Goal: Task Accomplishment & Management: Manage account settings

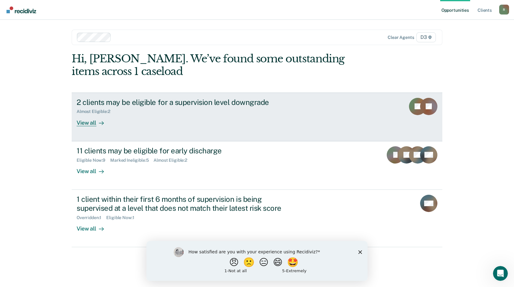
click at [91, 125] on div "View all" at bounding box center [94, 120] width 35 height 12
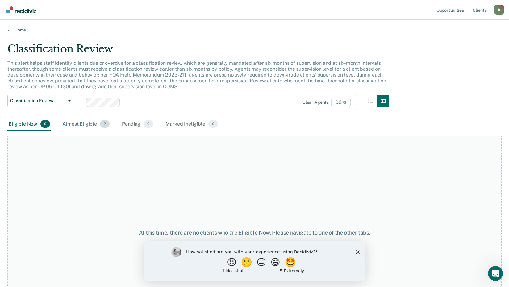
click at [77, 120] on div "Almost Eligible 2" at bounding box center [86, 125] width 50 height 14
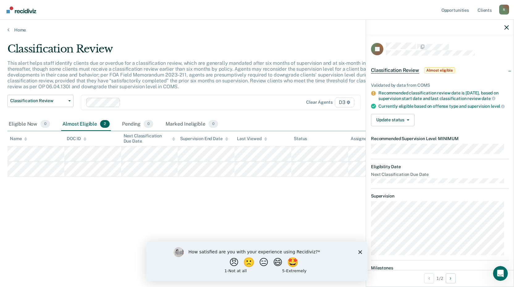
click at [272, 112] on div "Classification Review Classification Review Early Discharge Minimum Telephone R…" at bounding box center [200, 106] width 386 height 23
click at [395, 126] on button "Update status" at bounding box center [393, 120] width 44 height 12
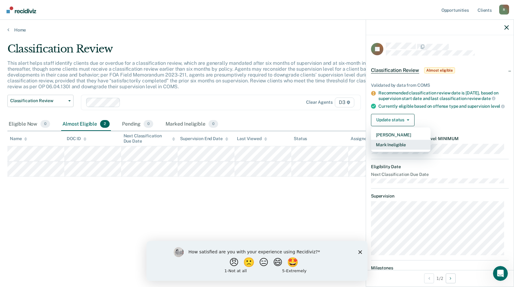
click at [403, 150] on button "Mark Ineligible" at bounding box center [401, 145] width 60 height 10
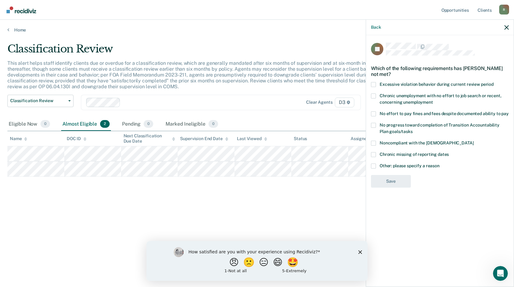
click at [374, 124] on span at bounding box center [373, 125] width 5 height 5
click at [413, 129] on input "No progress toward completion of Transition Accountability Plan goals/tasks" at bounding box center [413, 129] width 0 height 0
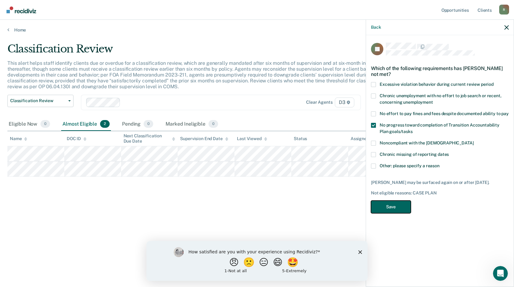
click at [395, 206] on button "Save" at bounding box center [391, 207] width 40 height 13
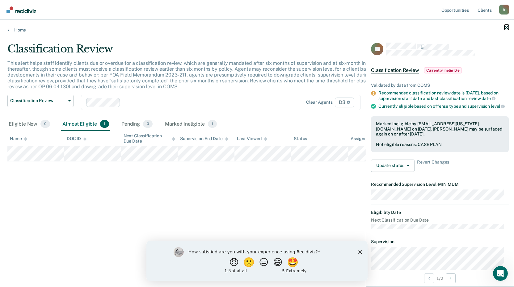
click at [507, 28] on icon "button" at bounding box center [506, 27] width 4 height 4
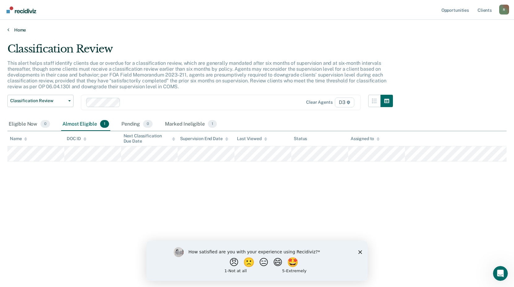
click at [16, 30] on link "Home" at bounding box center [256, 30] width 499 height 6
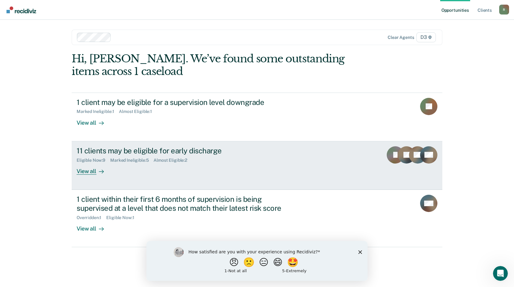
click at [85, 174] on div "View all" at bounding box center [94, 169] width 35 height 12
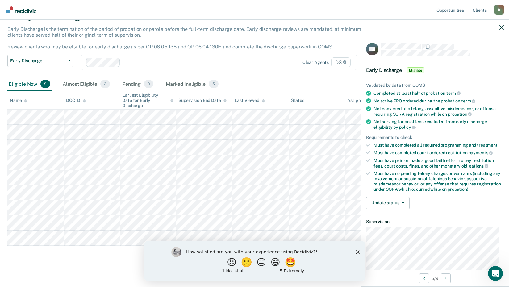
scroll to position [87, 0]
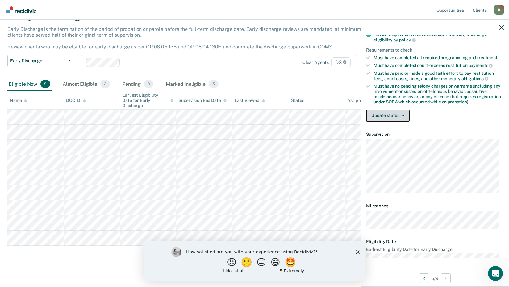
click at [392, 118] on button "Update status" at bounding box center [388, 116] width 44 height 12
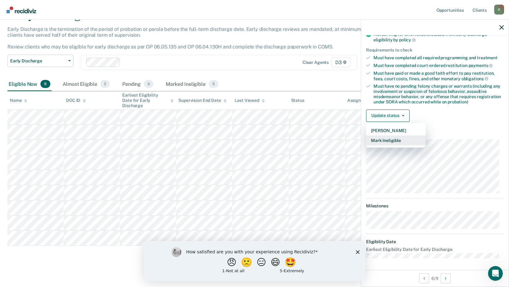
click at [399, 138] on button "Mark Ineligible" at bounding box center [396, 141] width 60 height 10
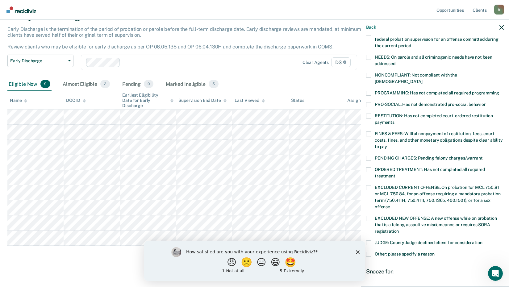
click at [372, 132] on label "FINES & FEES: Willful nonpayment of restitution, fees, court costs, fines, and …" at bounding box center [435, 141] width 138 height 19
click at [387, 145] on input "FINES & FEES: Willful nonpayment of restitution, fees, court costs, fines, and …" at bounding box center [387, 145] width 0 height 0
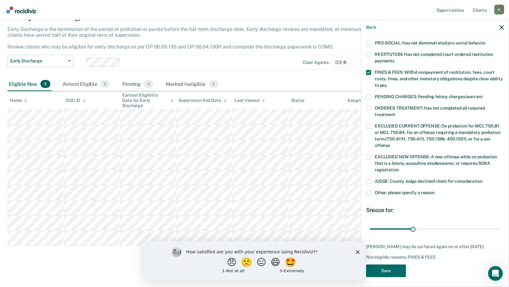
scroll to position [150, 0]
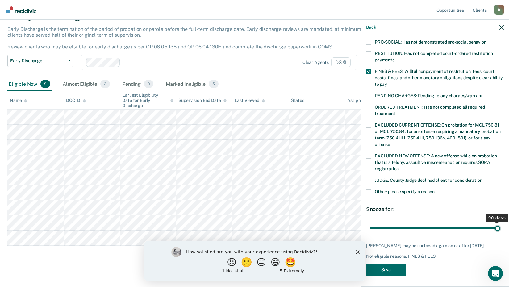
drag, startPoint x: 412, startPoint y: 220, endPoint x: 517, endPoint y: 213, distance: 105.3
type input "90"
click at [500, 223] on input "range" at bounding box center [435, 228] width 130 height 11
click at [393, 266] on button "Save" at bounding box center [386, 270] width 40 height 13
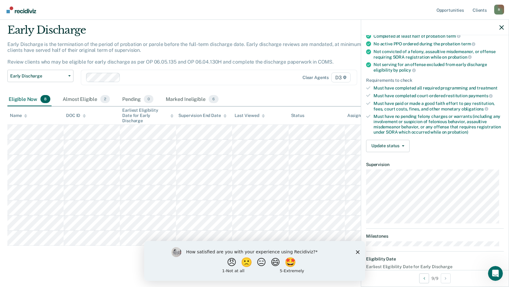
scroll to position [44, 0]
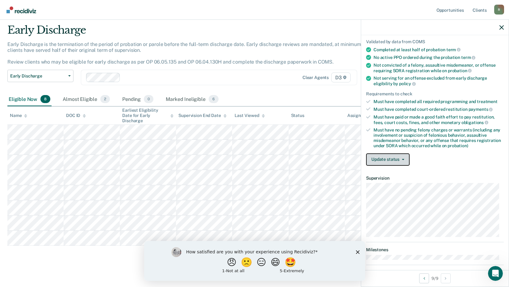
click at [395, 160] on button "Update status" at bounding box center [388, 160] width 44 height 12
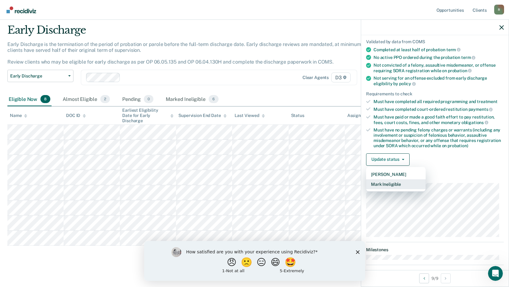
click at [402, 186] on button "Mark Ineligible" at bounding box center [396, 184] width 60 height 10
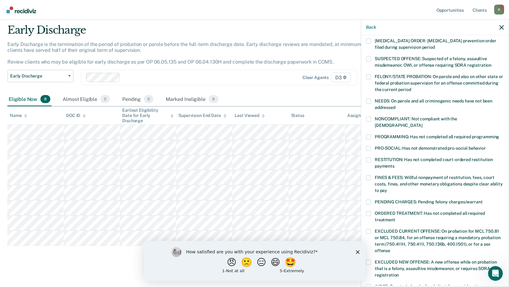
click at [371, 135] on span at bounding box center [368, 137] width 5 height 5
click at [500, 135] on input "PROGRAMMING: Has not completed all required programming" at bounding box center [500, 135] width 0 height 0
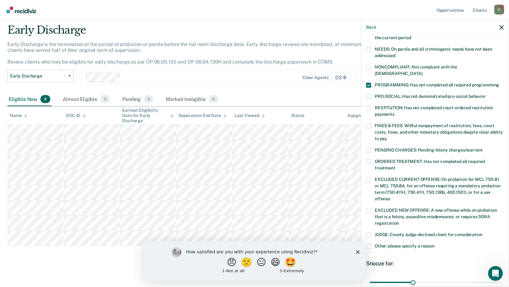
scroll to position [145, 0]
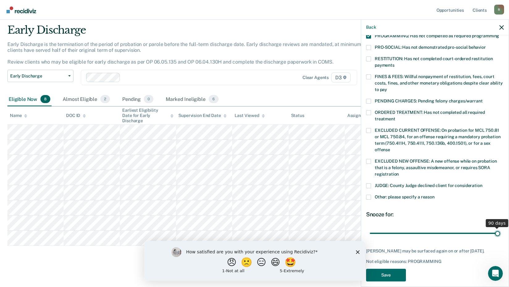
drag, startPoint x: 413, startPoint y: 226, endPoint x: 496, endPoint y: 216, distance: 83.8
type input "90"
click at [496, 228] on input "range" at bounding box center [435, 233] width 130 height 11
click at [395, 271] on button "Save" at bounding box center [386, 275] width 40 height 13
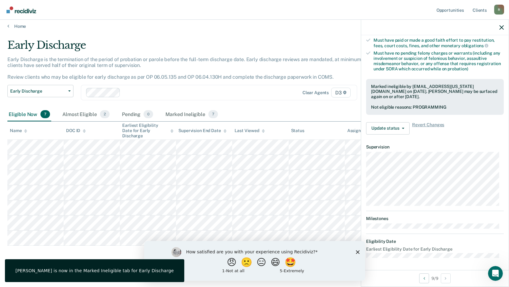
scroll to position [81, 0]
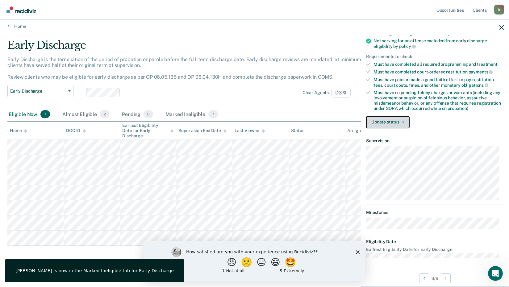
click at [393, 123] on button "Update status" at bounding box center [388, 122] width 44 height 12
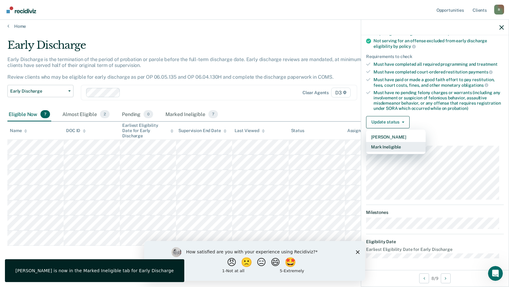
click at [388, 145] on button "Mark Ineligible" at bounding box center [396, 147] width 60 height 10
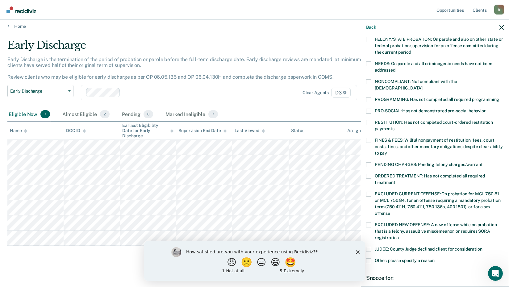
click at [372, 97] on label "PROGRAMMING: Has not completed all required programming" at bounding box center [435, 100] width 138 height 6
click at [500, 97] on input "PROGRAMMING: Has not completed all required programming" at bounding box center [500, 97] width 0 height 0
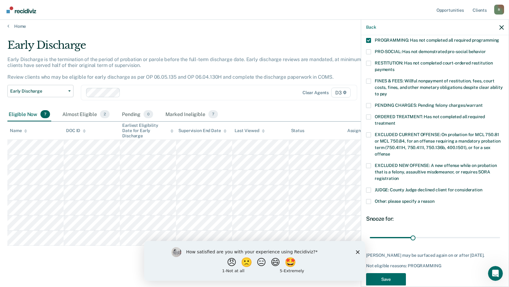
scroll to position [145, 0]
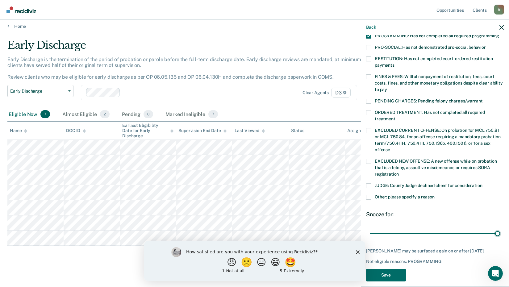
drag, startPoint x: 411, startPoint y: 226, endPoint x: 504, endPoint y: 234, distance: 93.4
type input "90"
click at [500, 233] on input "range" at bounding box center [435, 233] width 130 height 11
click at [398, 273] on button "Save" at bounding box center [386, 275] width 40 height 13
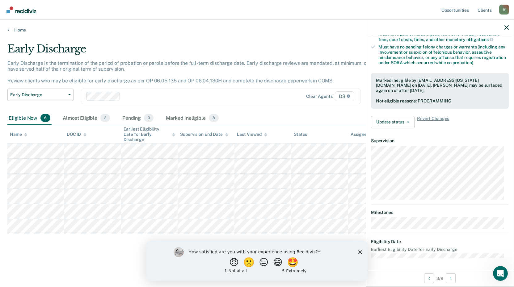
scroll to position [81, 0]
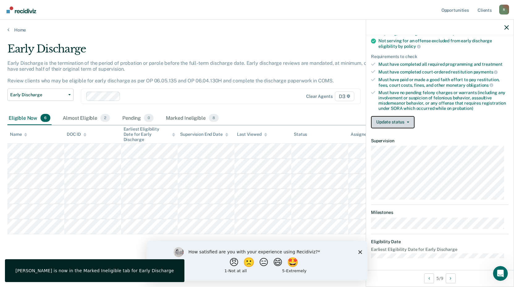
click at [401, 119] on button "Update status" at bounding box center [393, 122] width 44 height 12
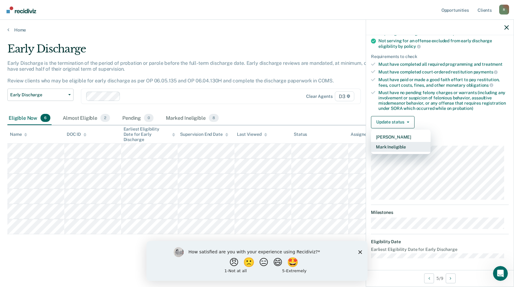
click at [402, 149] on button "Mark Ineligible" at bounding box center [401, 147] width 60 height 10
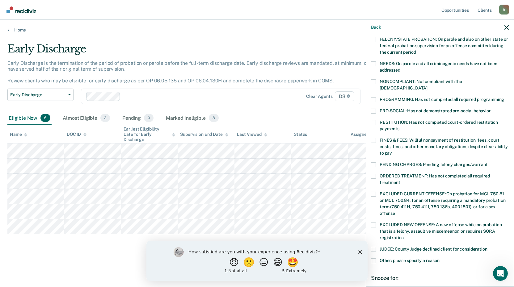
click at [375, 138] on span at bounding box center [373, 140] width 5 height 5
click at [392, 151] on input "FINES & FEES: Willful nonpayment of restitution, fees, court costs, fines, and …" at bounding box center [392, 151] width 0 height 0
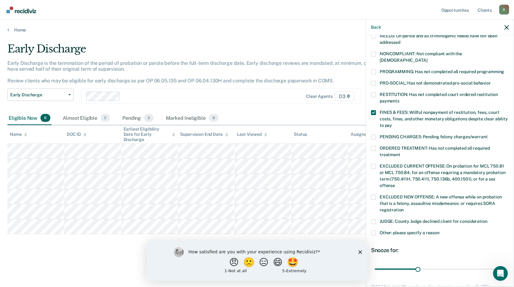
scroll to position [150, 0]
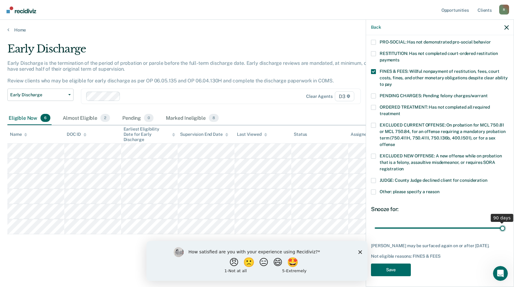
drag, startPoint x: 417, startPoint y: 221, endPoint x: 547, endPoint y: 222, distance: 129.8
type input "90"
click at [505, 223] on input "range" at bounding box center [440, 228] width 130 height 11
click at [397, 267] on button "Save" at bounding box center [391, 270] width 40 height 13
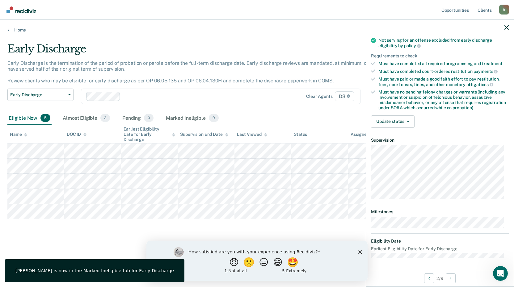
scroll to position [81, 0]
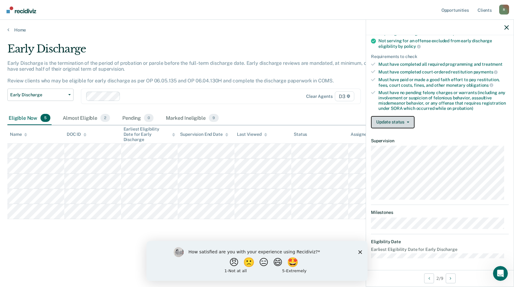
click at [400, 120] on button "Update status" at bounding box center [393, 122] width 44 height 12
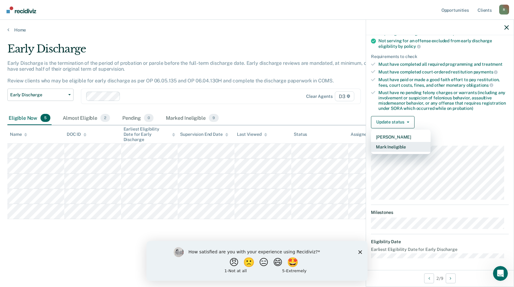
click at [408, 146] on button "Mark Ineligible" at bounding box center [401, 147] width 60 height 10
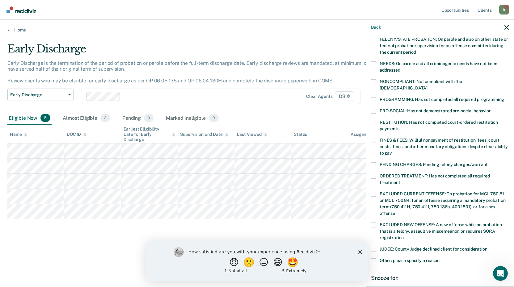
click at [375, 97] on span at bounding box center [373, 99] width 5 height 5
click at [504, 97] on input "PROGRAMMING: Has not completed all required programming" at bounding box center [504, 97] width 0 height 0
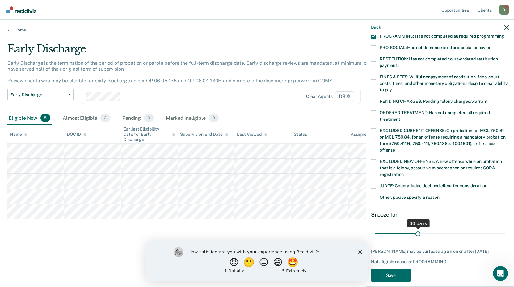
scroll to position [145, 0]
drag, startPoint x: 417, startPoint y: 227, endPoint x: 511, endPoint y: 224, distance: 94.3
type input "90"
click at [505, 228] on input "range" at bounding box center [440, 233] width 130 height 11
click at [403, 271] on button "Save" at bounding box center [391, 275] width 40 height 13
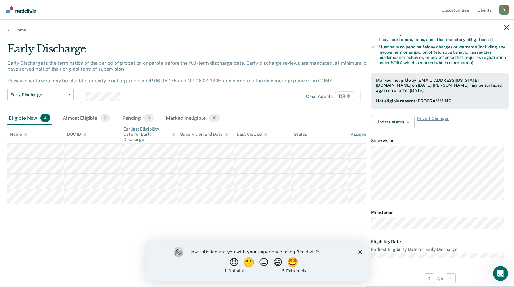
scroll to position [81, 0]
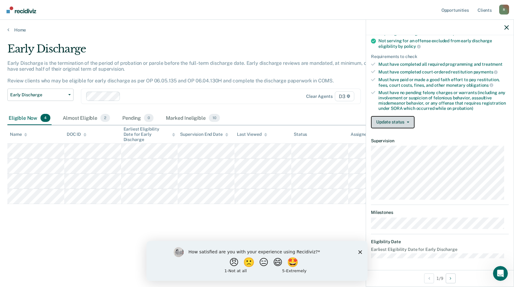
click at [403, 120] on button "Update status" at bounding box center [393, 122] width 44 height 12
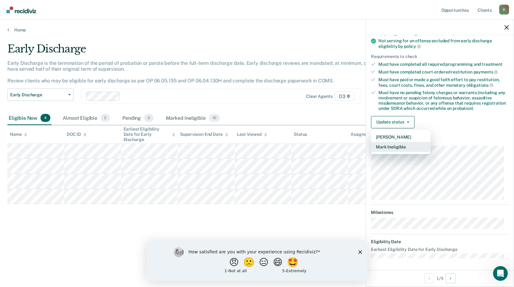
click at [408, 147] on button "Mark Ineligible" at bounding box center [401, 147] width 60 height 10
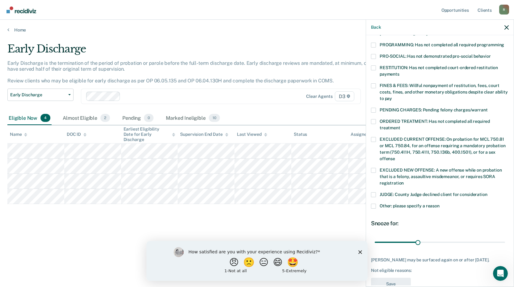
scroll to position [145, 0]
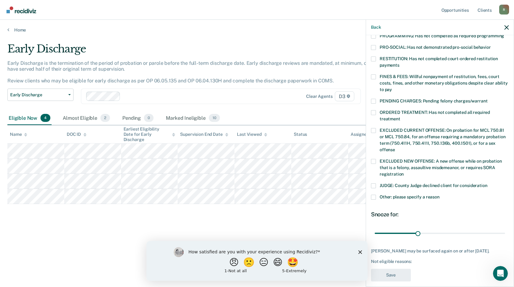
click at [373, 184] on span at bounding box center [373, 186] width 5 height 5
click at [487, 184] on input "JUDGE: County Judge declined client for consideration" at bounding box center [487, 184] width 0 height 0
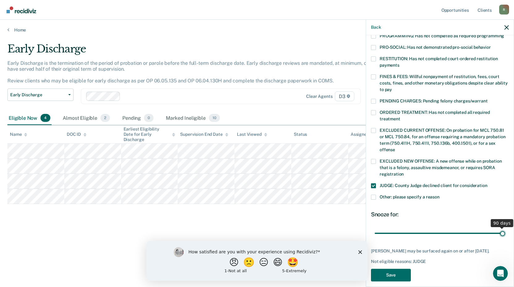
drag, startPoint x: 416, startPoint y: 227, endPoint x: 563, endPoint y: 223, distance: 147.4
type input "90"
click at [505, 228] on input "range" at bounding box center [440, 233] width 130 height 11
click at [398, 269] on button "Save" at bounding box center [391, 275] width 40 height 13
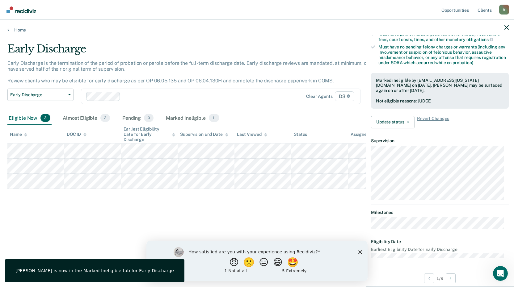
scroll to position [75, 0]
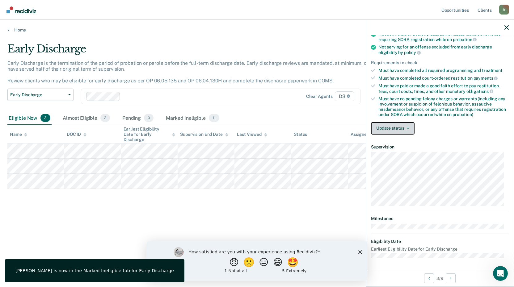
click at [388, 126] on button "Update status" at bounding box center [393, 128] width 44 height 12
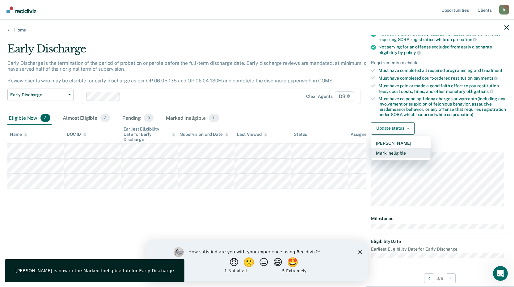
click at [398, 154] on button "Mark Ineligible" at bounding box center [401, 153] width 60 height 10
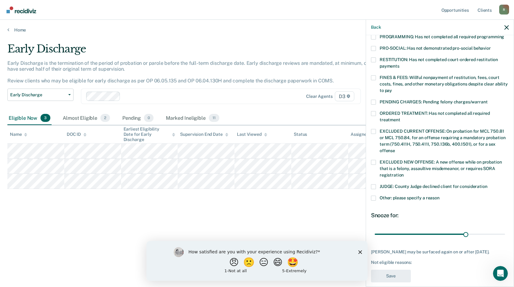
scroll to position [145, 0]
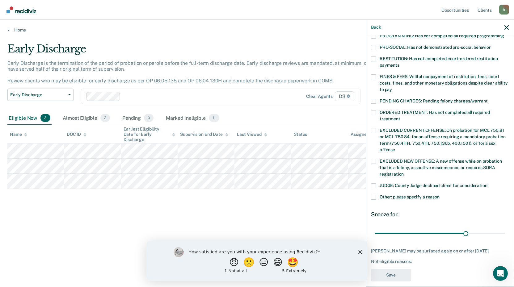
click at [373, 184] on span at bounding box center [373, 186] width 5 height 5
click at [487, 184] on input "JUDGE: County Judge declined client for consideration" at bounding box center [487, 184] width 0 height 0
drag, startPoint x: 460, startPoint y: 227, endPoint x: 503, endPoint y: 224, distance: 43.4
type input "42"
click at [503, 228] on input "range" at bounding box center [440, 233] width 130 height 11
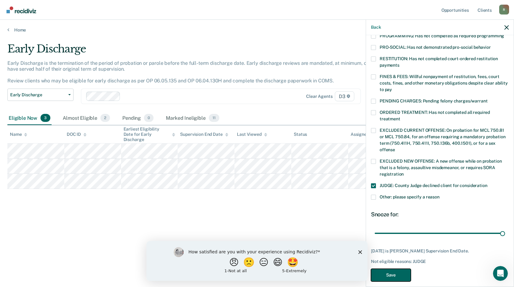
click at [398, 269] on button "Save" at bounding box center [391, 275] width 40 height 13
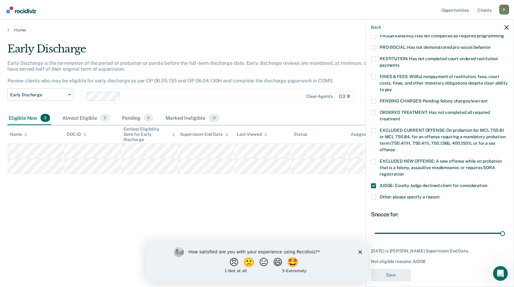
scroll to position [120, 0]
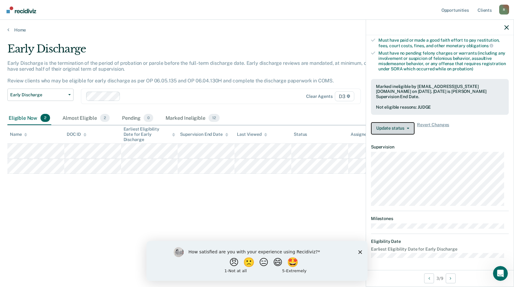
click at [394, 124] on button "Update status" at bounding box center [393, 128] width 44 height 12
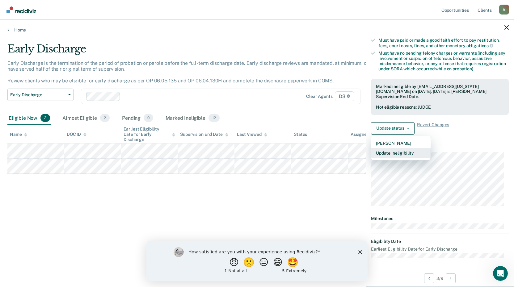
click at [403, 153] on button "Update Ineligibility" at bounding box center [401, 153] width 60 height 10
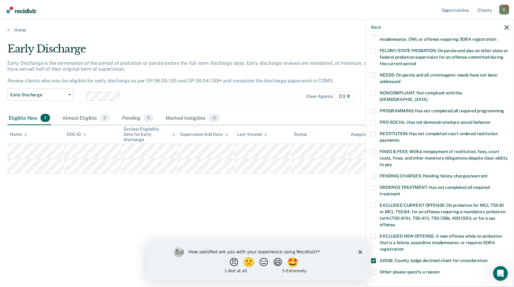
scroll to position [59, 0]
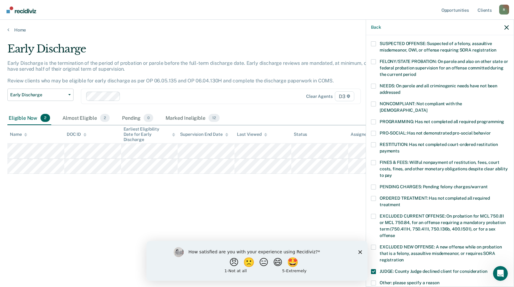
click at [376, 120] on span at bounding box center [373, 122] width 5 height 5
click at [504, 120] on input "PROGRAMMING: Has not completed all required programming" at bounding box center [504, 120] width 0 height 0
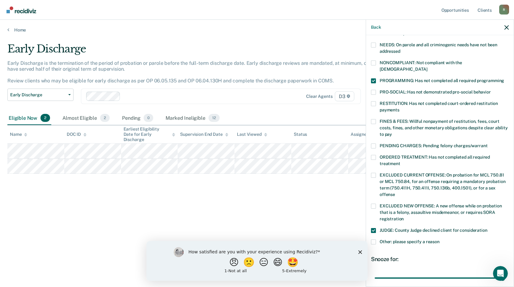
scroll to position [145, 0]
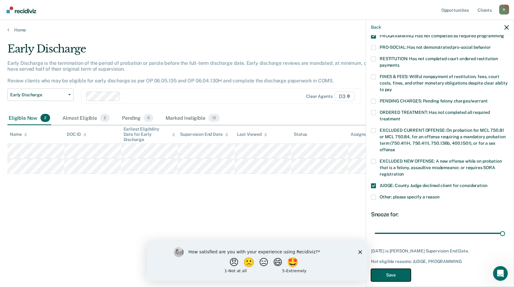
click at [399, 269] on button "Save" at bounding box center [391, 275] width 40 height 13
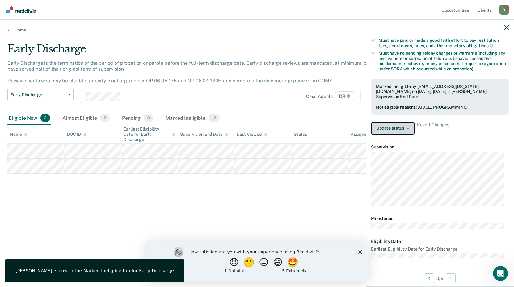
click at [404, 126] on button "Update status" at bounding box center [393, 128] width 44 height 12
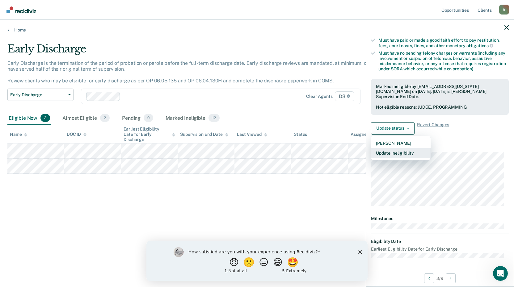
click at [412, 153] on button "Update Ineligibility" at bounding box center [401, 153] width 60 height 10
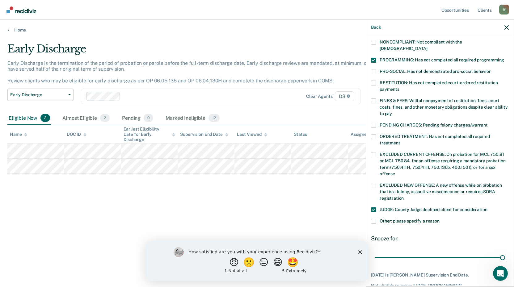
click at [374, 58] on span at bounding box center [373, 60] width 5 height 5
click at [504, 58] on input "PROGRAMMING: Has not completed all required programming" at bounding box center [504, 58] width 0 height 0
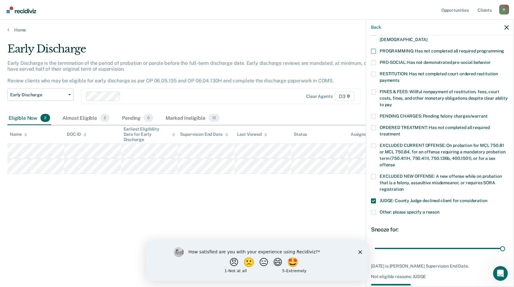
scroll to position [145, 0]
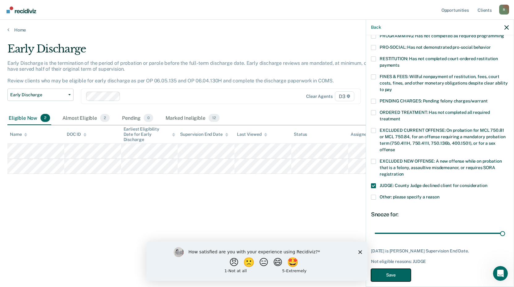
click at [399, 269] on button "Save" at bounding box center [391, 275] width 40 height 13
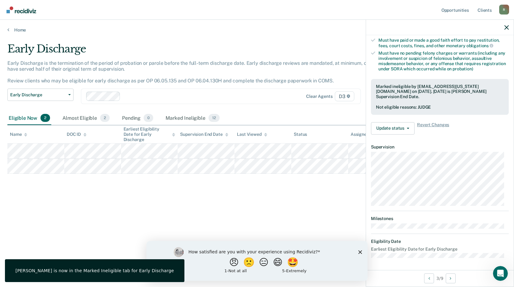
click at [299, 221] on div "Early Discharge Early Discharge is the termination of the period of probation o…" at bounding box center [256, 142] width 499 height 198
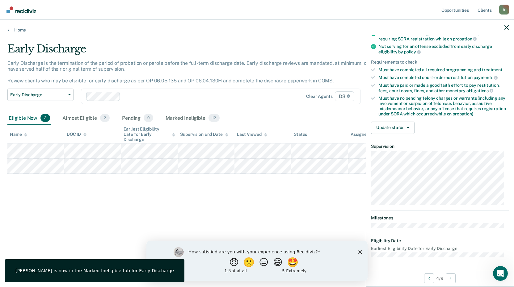
scroll to position [81, 0]
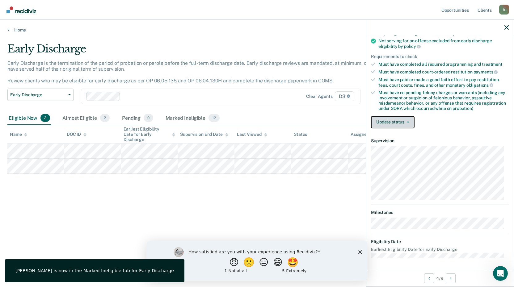
click at [398, 123] on button "Update status" at bounding box center [393, 122] width 44 height 12
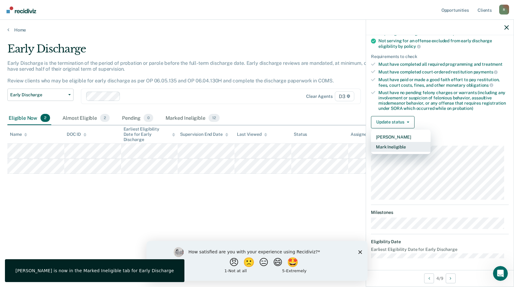
click at [402, 145] on button "Mark Ineligible" at bounding box center [401, 147] width 60 height 10
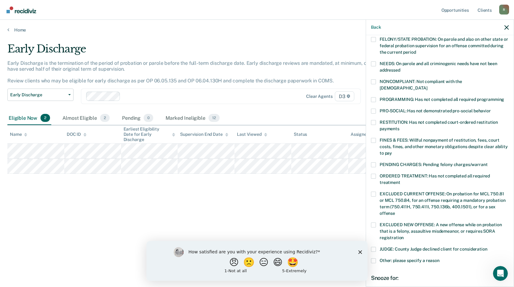
click at [373, 97] on span at bounding box center [373, 99] width 5 height 5
click at [504, 97] on input "PROGRAMMING: Has not completed all required programming" at bounding box center [504, 97] width 0 height 0
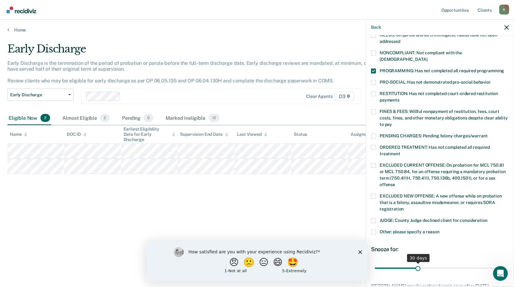
scroll to position [145, 0]
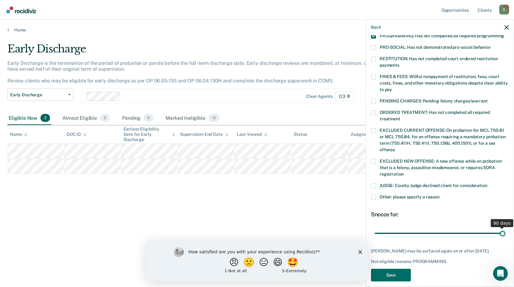
drag, startPoint x: 416, startPoint y: 227, endPoint x: 536, endPoint y: 230, distance: 119.6
type input "90"
click at [505, 230] on input "range" at bounding box center [440, 233] width 130 height 11
click at [402, 269] on button "Save" at bounding box center [391, 275] width 40 height 13
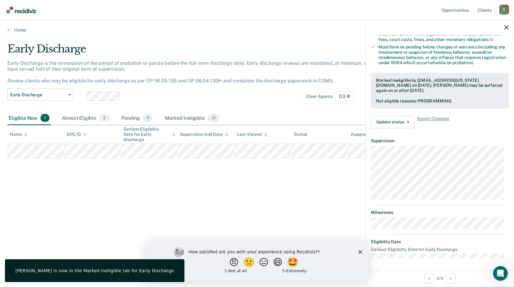
scroll to position [81, 0]
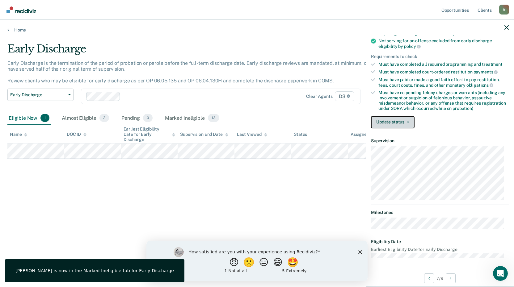
click at [392, 123] on button "Update status" at bounding box center [393, 122] width 44 height 12
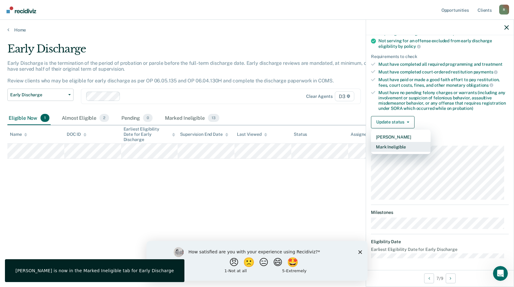
click at [416, 149] on button "Mark Ineligible" at bounding box center [401, 147] width 60 height 10
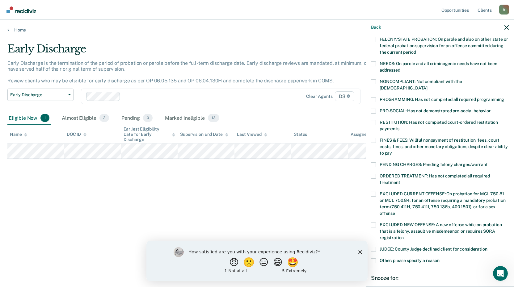
click at [373, 97] on span at bounding box center [373, 99] width 5 height 5
click at [504, 97] on input "PROGRAMMING: Has not completed all required programming" at bounding box center [504, 97] width 0 height 0
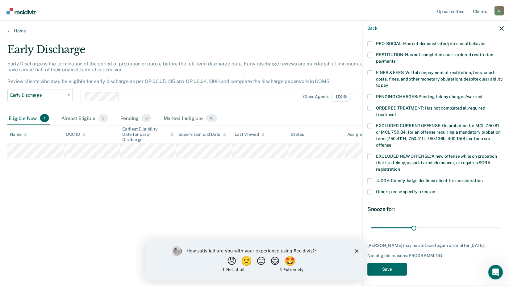
scroll to position [150, 0]
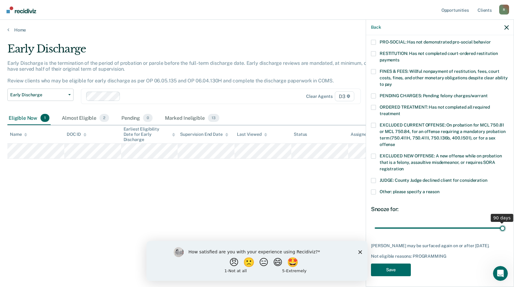
drag, startPoint x: 417, startPoint y: 221, endPoint x: 497, endPoint y: 227, distance: 80.2
type input "90"
click at [505, 223] on input "range" at bounding box center [440, 228] width 130 height 11
click at [404, 269] on button "Save" at bounding box center [391, 270] width 40 height 13
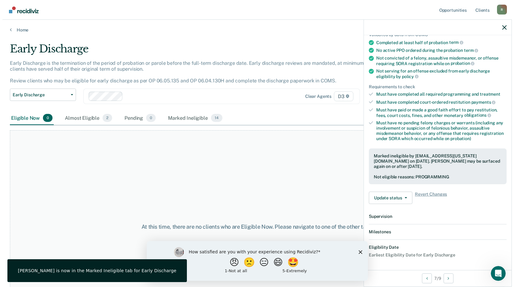
scroll to position [127, 0]
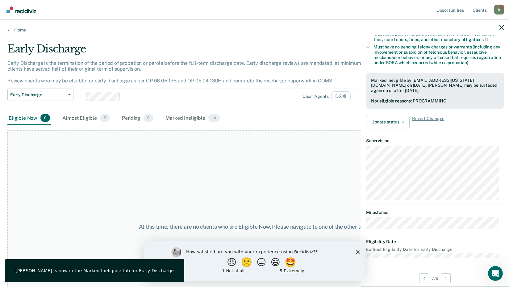
click at [504, 29] on div at bounding box center [435, 27] width 148 height 15
click at [502, 28] on icon "button" at bounding box center [502, 27] width 4 height 4
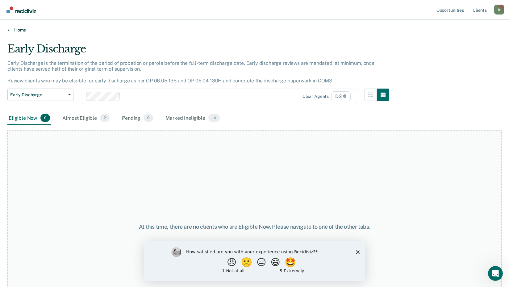
click at [18, 29] on link "Home" at bounding box center [254, 30] width 495 height 6
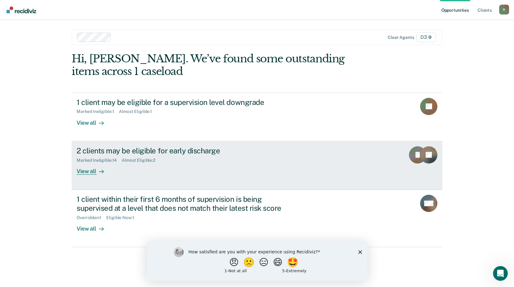
click at [91, 171] on div "View all" at bounding box center [94, 169] width 35 height 12
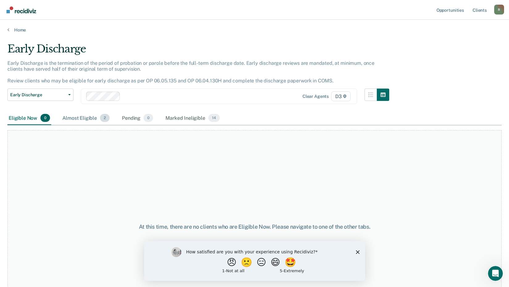
click at [89, 117] on div "Almost Eligible 2" at bounding box center [86, 119] width 50 height 14
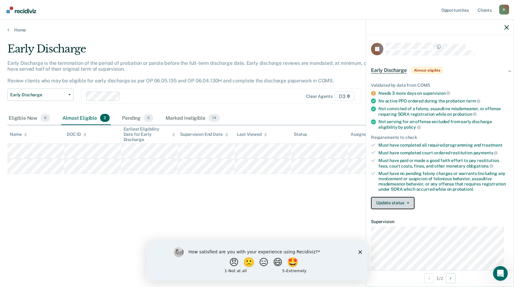
click at [400, 206] on button "Update status" at bounding box center [393, 203] width 44 height 12
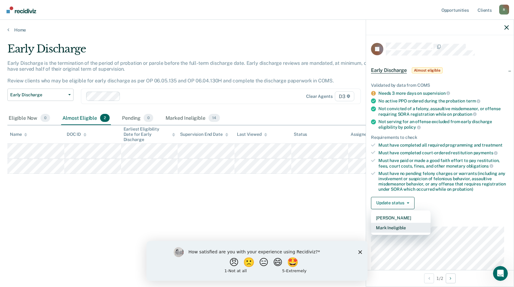
click at [395, 227] on button "Mark Ineligible" at bounding box center [401, 228] width 60 height 10
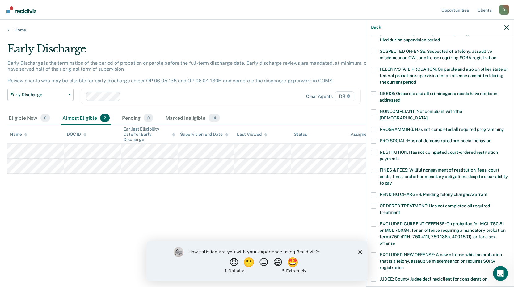
scroll to position [62, 0]
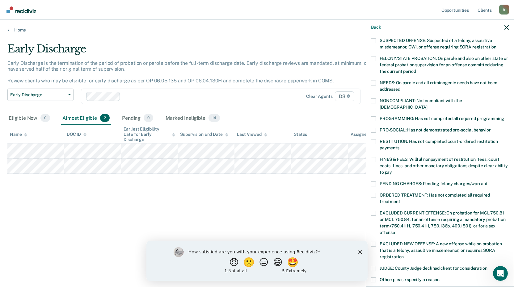
click at [374, 116] on span at bounding box center [373, 118] width 5 height 5
click at [504, 116] on input "PROGRAMMING: Has not completed all required programming" at bounding box center [504, 116] width 0 height 0
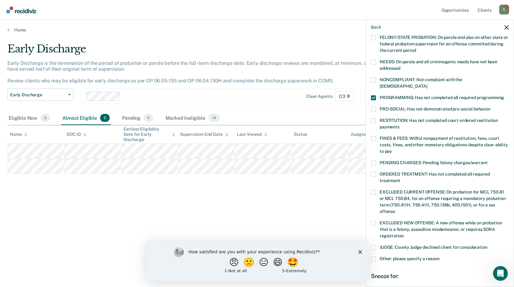
scroll to position [93, 0]
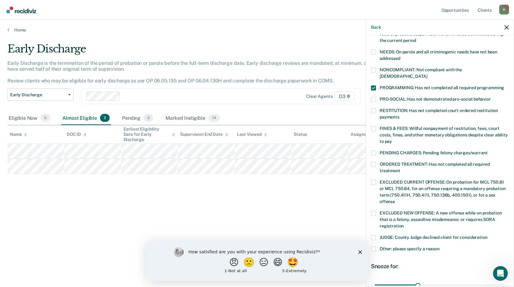
click at [373, 126] on span at bounding box center [373, 128] width 5 height 5
click at [392, 139] on input "FINES & FEES: Willful nonpayment of restitution, fees, court costs, fines, and …" at bounding box center [392, 139] width 0 height 0
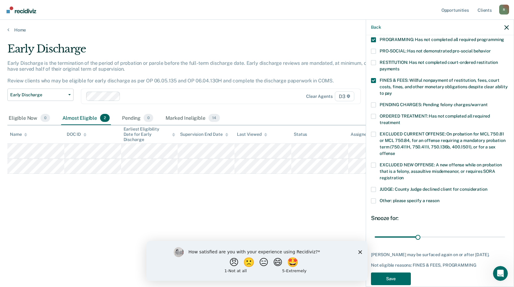
scroll to position [150, 0]
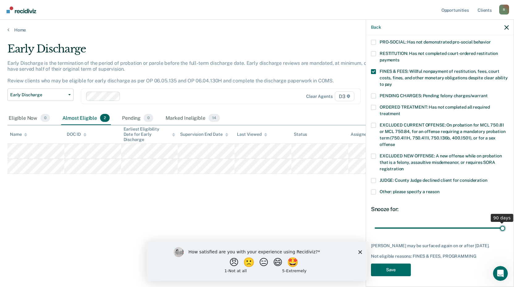
drag, startPoint x: 417, startPoint y: 221, endPoint x: 517, endPoint y: 226, distance: 100.5
type input "90"
click at [505, 226] on input "range" at bounding box center [440, 228] width 130 height 11
click at [397, 269] on button "Save" at bounding box center [391, 270] width 40 height 13
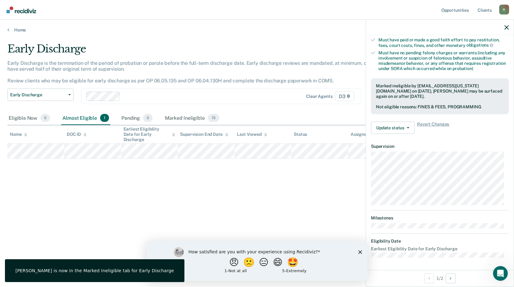
scroll to position [120, 0]
click at [508, 27] on icon "button" at bounding box center [506, 27] width 4 height 4
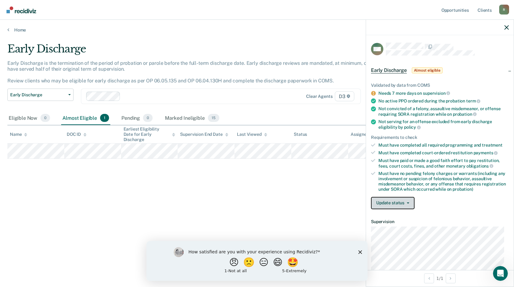
click at [399, 204] on button "Update status" at bounding box center [393, 203] width 44 height 12
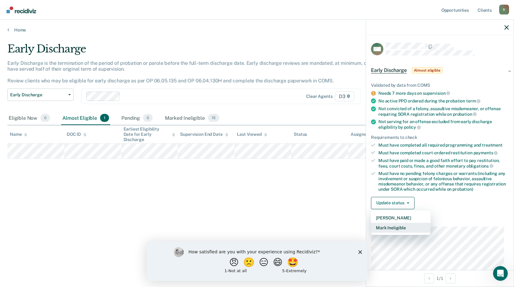
click at [406, 227] on button "Mark Ineligible" at bounding box center [401, 228] width 60 height 10
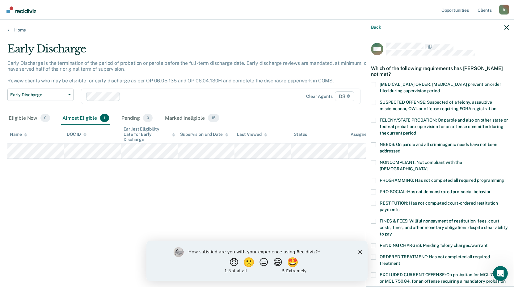
click at [376, 178] on label "PROGRAMMING: Has not completed all required programming" at bounding box center [440, 181] width 138 height 6
click at [504, 178] on input "PROGRAMMING: Has not completed all required programming" at bounding box center [504, 178] width 0 height 0
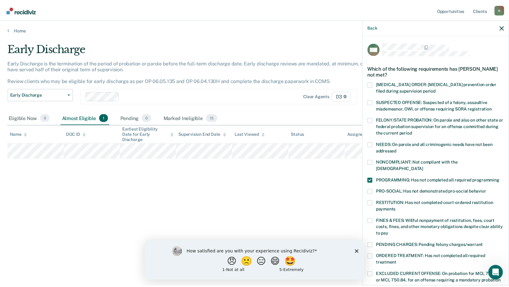
scroll to position [150, 0]
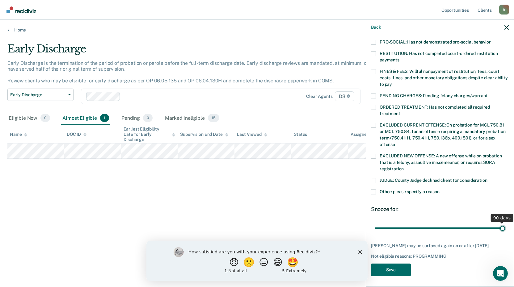
drag, startPoint x: 415, startPoint y: 220, endPoint x: 511, endPoint y: 217, distance: 95.8
type input "90"
click at [505, 223] on input "range" at bounding box center [440, 228] width 130 height 11
click at [402, 267] on button "Save" at bounding box center [391, 270] width 40 height 13
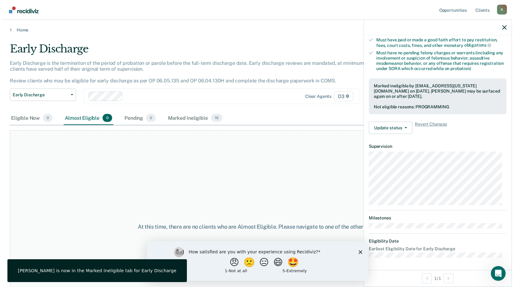
scroll to position [120, 0]
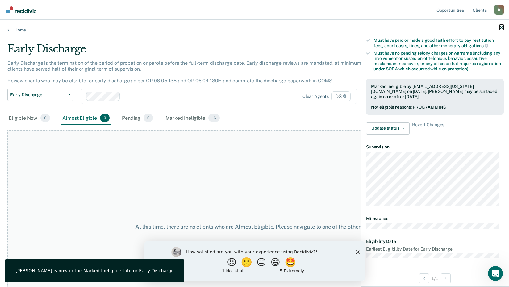
drag, startPoint x: 502, startPoint y: 26, endPoint x: 496, endPoint y: 27, distance: 6.5
click at [502, 26] on icon "button" at bounding box center [502, 27] width 4 height 4
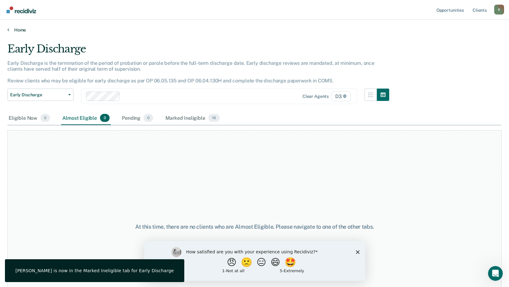
click at [15, 29] on link "Home" at bounding box center [254, 30] width 495 height 6
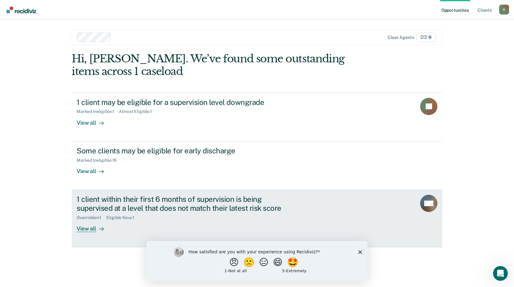
click at [95, 228] on div "View all" at bounding box center [94, 226] width 35 height 12
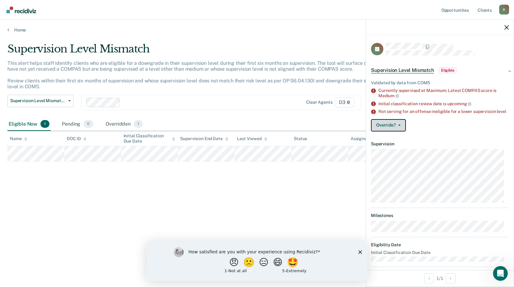
click at [394, 132] on button "Override?" at bounding box center [388, 125] width 35 height 12
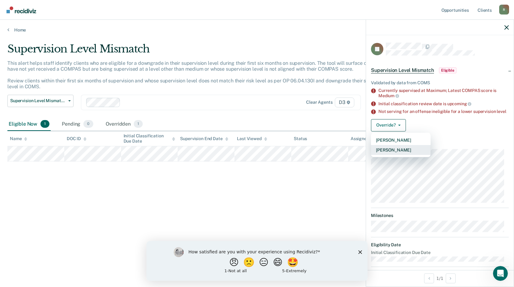
click at [405, 153] on button "[PERSON_NAME]" at bounding box center [401, 150] width 60 height 10
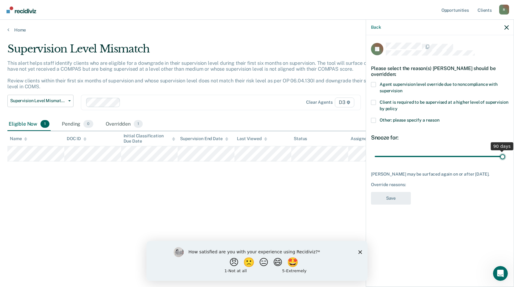
drag, startPoint x: 419, startPoint y: 156, endPoint x: 499, endPoint y: 149, distance: 80.9
type input "90"
click at [505, 154] on input "range" at bounding box center [440, 156] width 130 height 11
click at [373, 84] on span at bounding box center [373, 84] width 5 height 5
click at [402, 89] on input "Agent supervision level override due to noncompliance with supervision" at bounding box center [402, 89] width 0 height 0
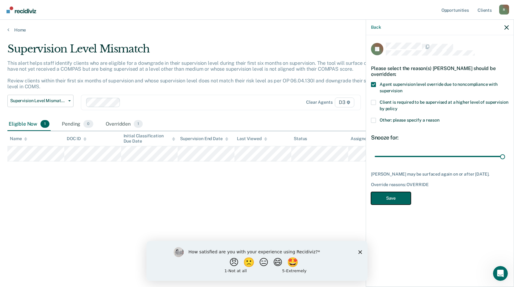
click at [391, 199] on button "Save" at bounding box center [391, 198] width 40 height 13
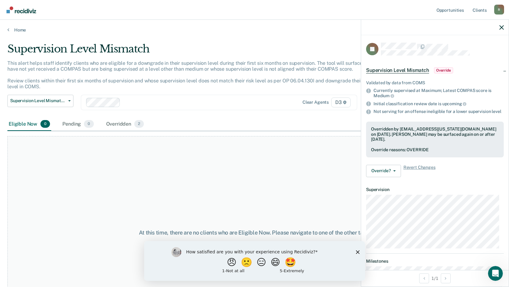
click at [503, 30] on div at bounding box center [435, 27] width 148 height 15
click at [501, 27] on icon "button" at bounding box center [502, 27] width 4 height 4
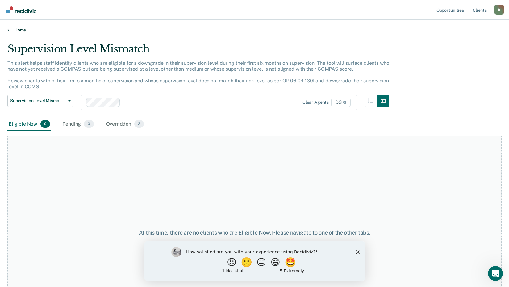
click at [18, 30] on link "Home" at bounding box center [254, 30] width 495 height 6
